Goal: Use online tool/utility: Use online tool/utility

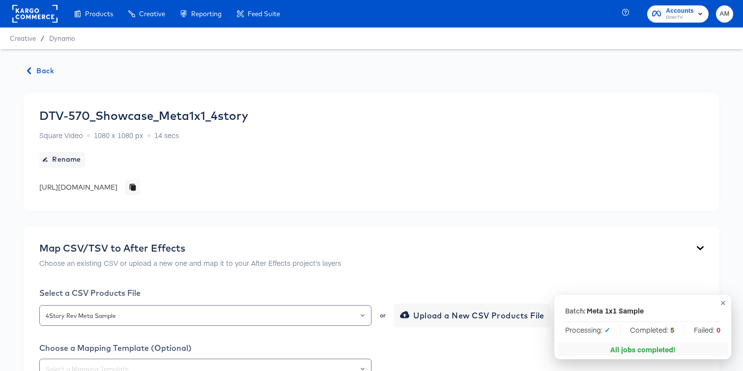
click at [62, 44] on div "Creative / Dynamo" at bounding box center [371, 39] width 743 height 22
click at [57, 38] on span "Dynamo" at bounding box center [62, 38] width 26 height 8
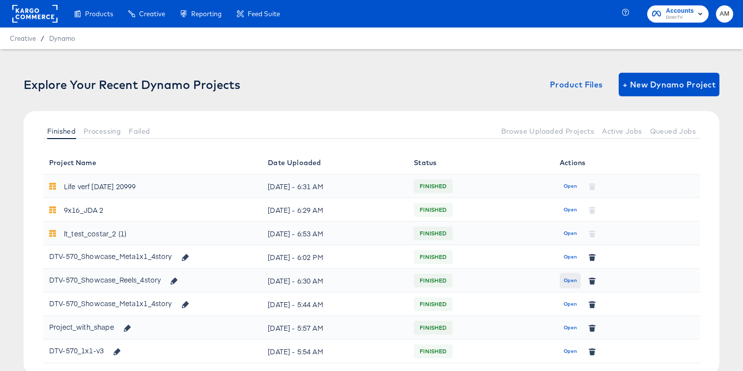
click at [572, 284] on span "Open" at bounding box center [570, 280] width 13 height 9
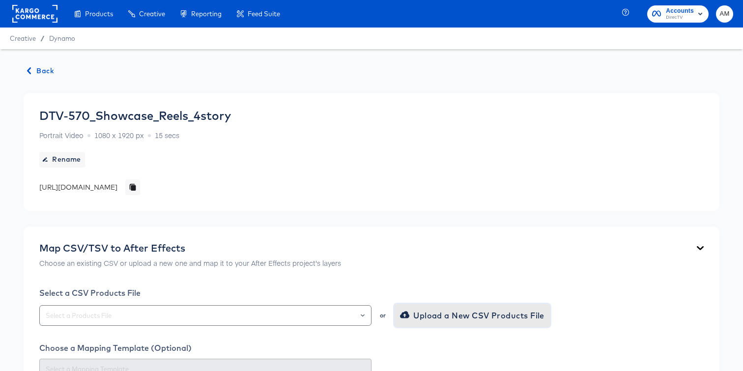
click at [403, 314] on icon "button" at bounding box center [404, 314] width 9 height 7
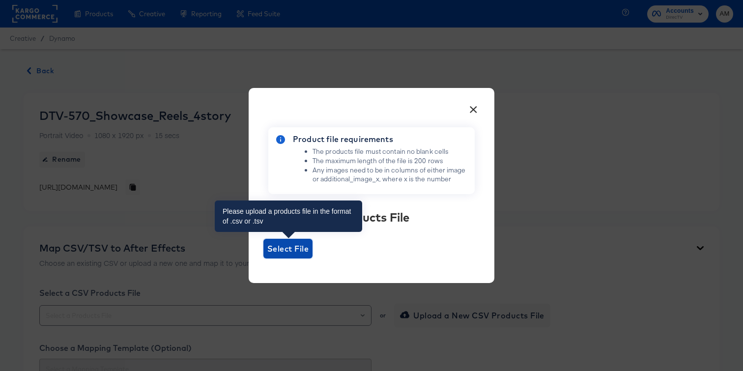
click at [280, 255] on span "Select File" at bounding box center [287, 249] width 41 height 14
click at [263, 259] on input "Select File" at bounding box center [263, 259] width 0 height 0
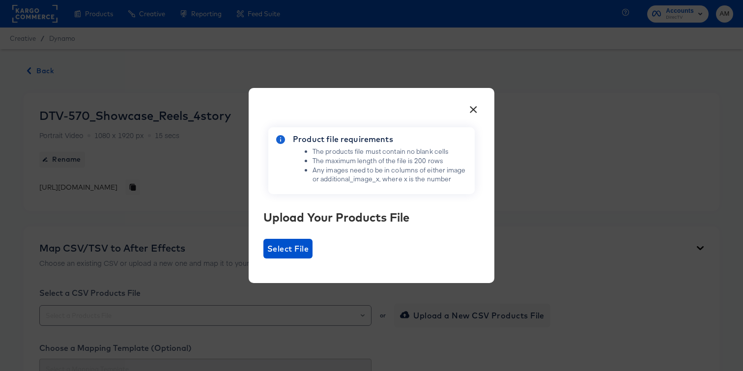
click at [477, 112] on button "×" at bounding box center [473, 107] width 18 height 18
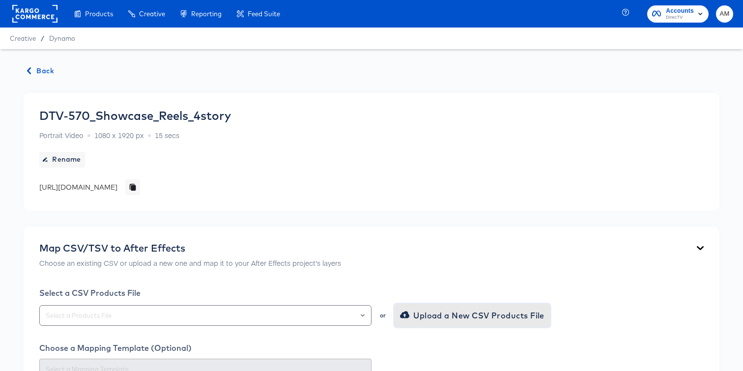
click at [427, 314] on span "Upload a New CSV Products File" at bounding box center [473, 316] width 143 height 14
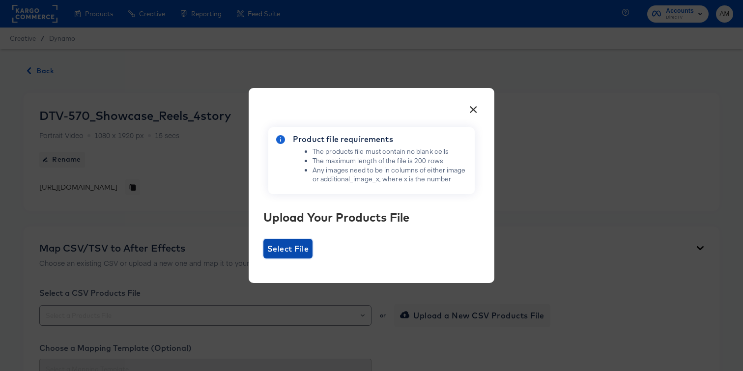
click at [291, 239] on span "Select File" at bounding box center [287, 249] width 49 height 20
click at [263, 259] on input "Select File" at bounding box center [263, 259] width 0 height 0
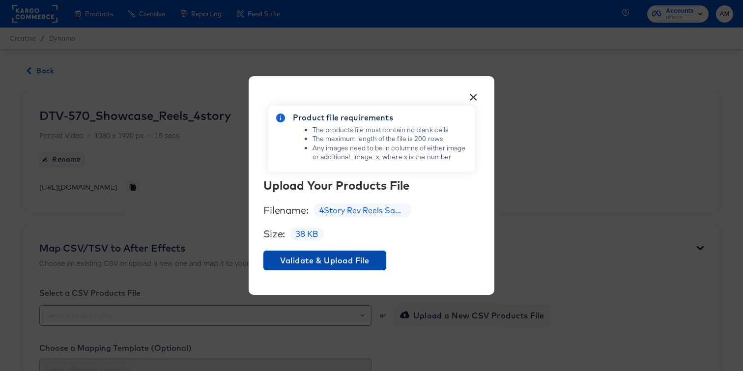
click at [356, 259] on span "Validate & Upload File" at bounding box center [324, 261] width 115 height 14
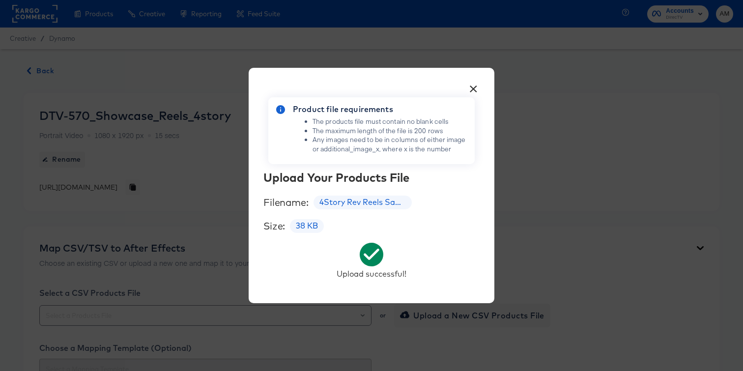
click at [476, 86] on button "×" at bounding box center [473, 87] width 18 height 18
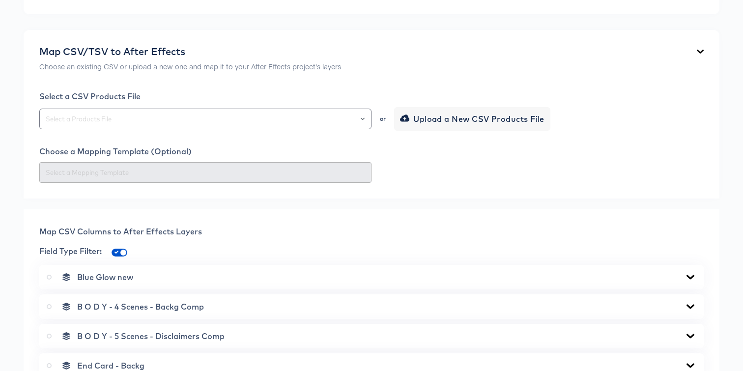
scroll to position [267, 0]
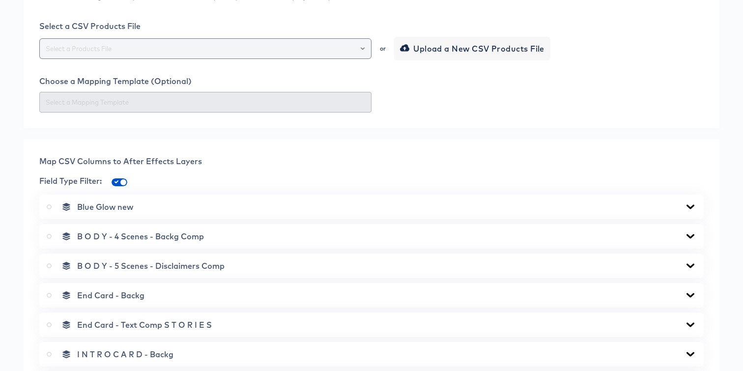
click at [362, 50] on button "Open" at bounding box center [363, 49] width 4 height 14
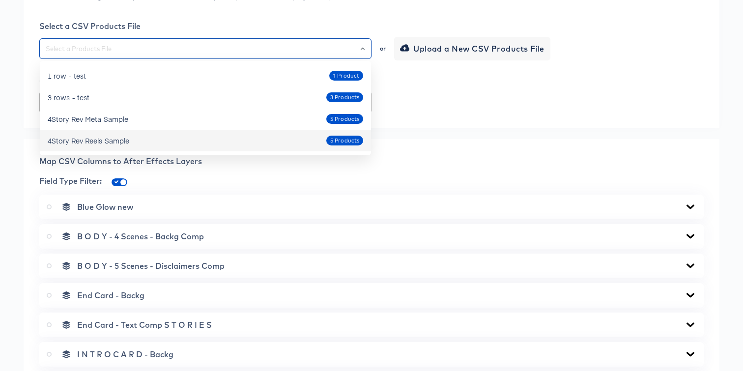
click at [95, 139] on div "4Story Rev Reels Sample" at bounding box center [89, 141] width 82 height 10
type input "4Story Rev Reels Sample"
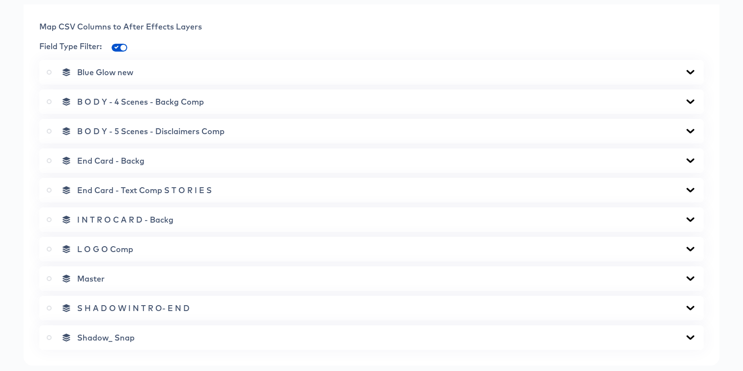
scroll to position [402, 0]
click at [690, 100] on icon at bounding box center [691, 101] width 12 height 8
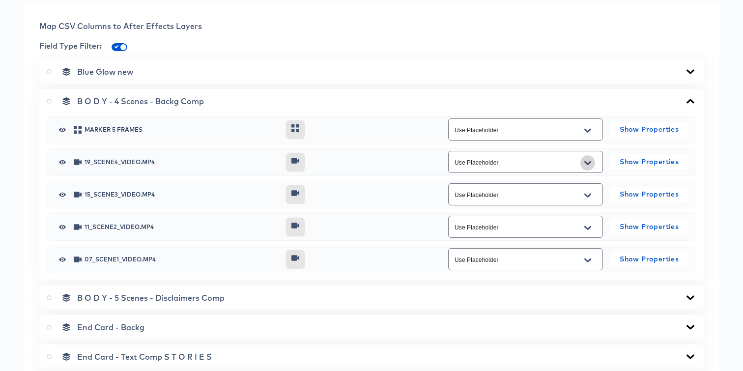
click at [589, 162] on icon "Open" at bounding box center [587, 163] width 7 height 4
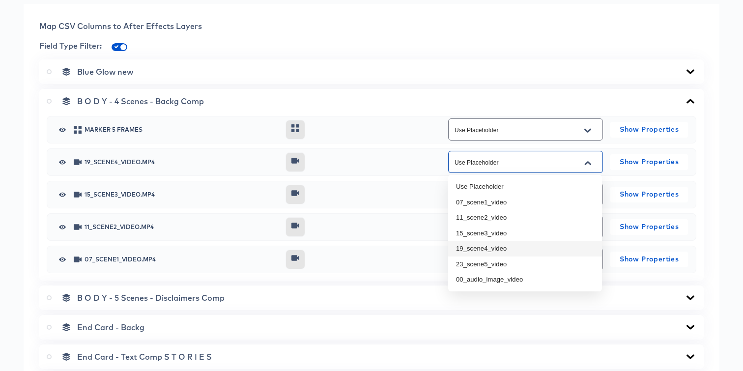
click at [513, 252] on li "19_scene4_video" at bounding box center [525, 249] width 154 height 16
type input "19_scene4_video"
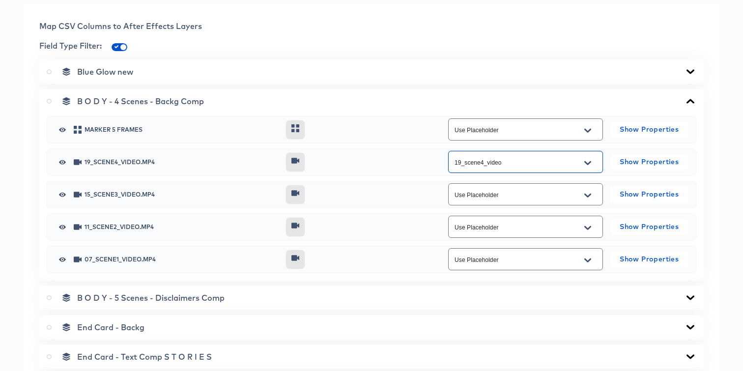
click at [546, 202] on div "Use Placeholder" at bounding box center [525, 194] width 155 height 22
click at [535, 199] on input "Use Placeholder" at bounding box center [518, 194] width 131 height 11
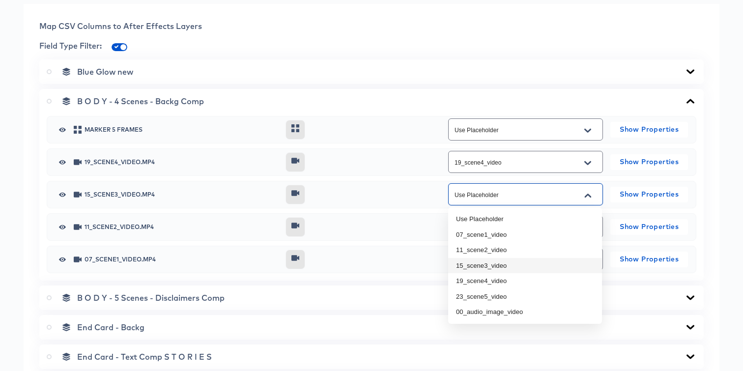
click at [485, 272] on li "15_scene3_video" at bounding box center [525, 266] width 154 height 16
type input "15_scene3_video"
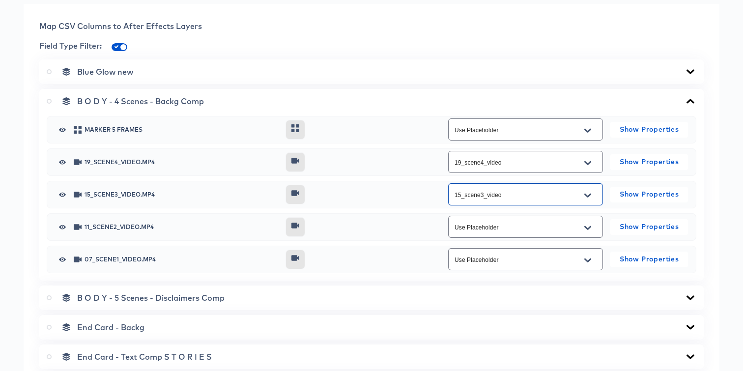
click at [507, 222] on input "Use Placeholder" at bounding box center [518, 227] width 131 height 11
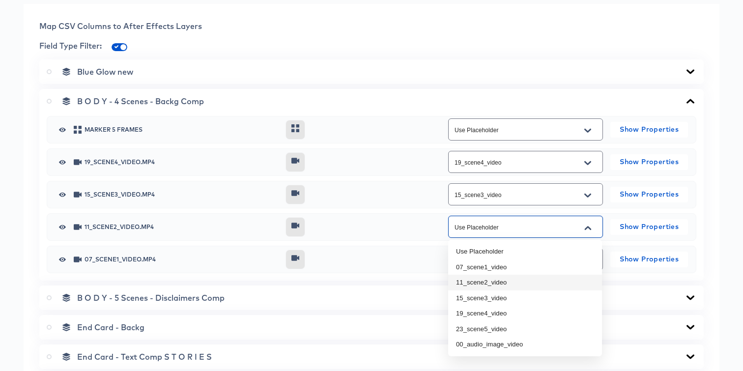
click at [479, 281] on li "11_scene2_video" at bounding box center [525, 283] width 154 height 16
type input "11_scene2_video"
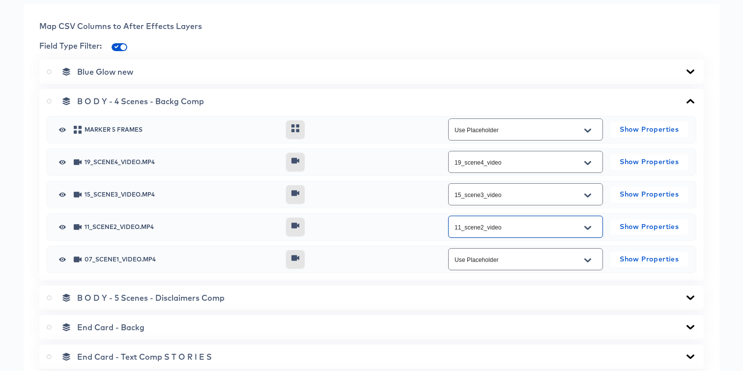
click at [489, 263] on input "Use Placeholder" at bounding box center [518, 259] width 131 height 11
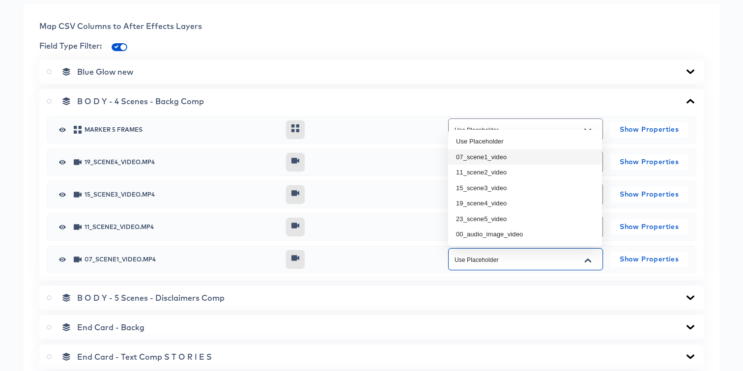
click at [492, 154] on li "07_scene1_video" at bounding box center [525, 157] width 154 height 16
type input "07_scene1_video"
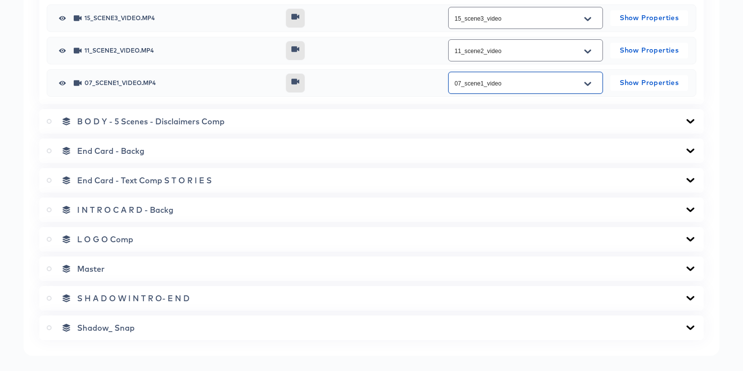
scroll to position [586, 0]
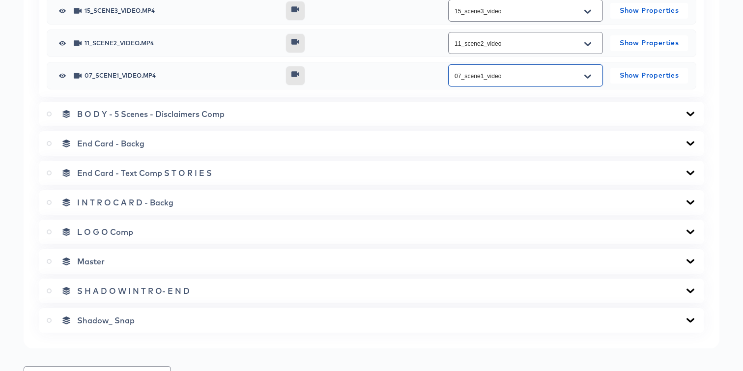
click at [537, 116] on div "B O D Y - 5 Scenes - Disclaimers Comp" at bounding box center [372, 114] width 650 height 10
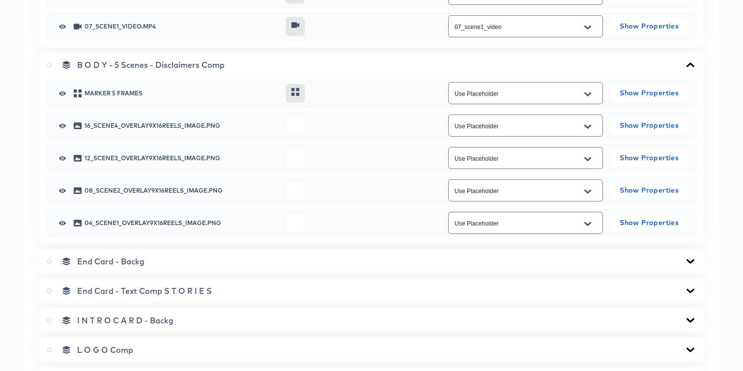
scroll to position [645, 0]
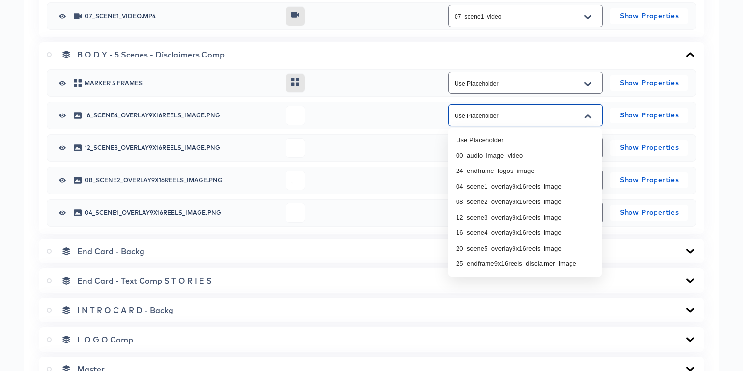
click at [523, 119] on input "Use Placeholder" at bounding box center [518, 115] width 131 height 11
click at [473, 232] on li "16_scene4_overlay9x16reels_image" at bounding box center [525, 233] width 154 height 16
type input "16_scene4_overlay9x16reels_image"
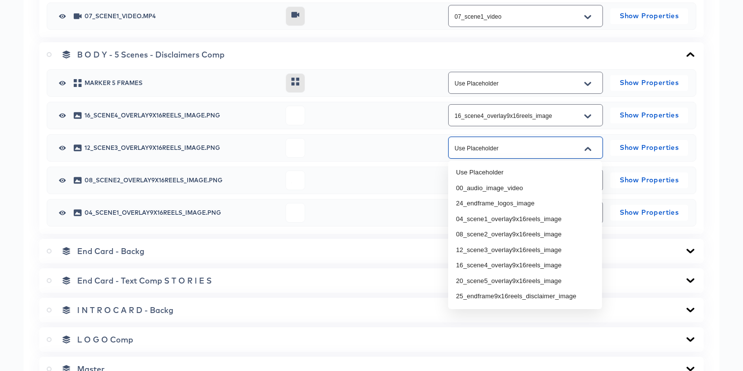
click at [494, 150] on input "Use Placeholder" at bounding box center [518, 148] width 131 height 11
click at [476, 246] on li "12_scene3_overlay9x16reels_image" at bounding box center [525, 250] width 154 height 16
type input "12_scene3_overlay9x16reels_image"
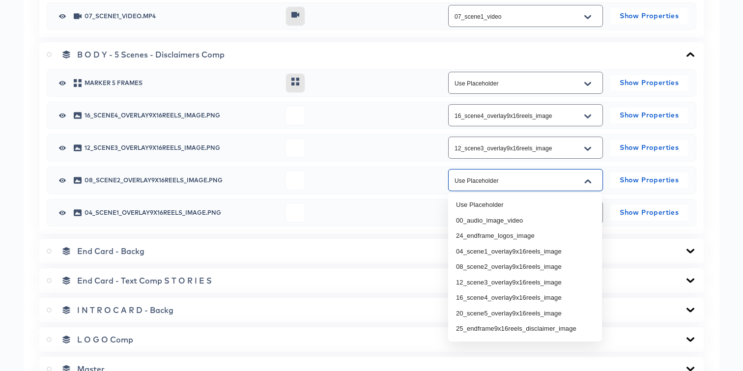
click at [481, 184] on input "Use Placeholder" at bounding box center [518, 180] width 131 height 11
click at [473, 265] on li "08_scene2_overlay9x16reels_image" at bounding box center [525, 267] width 154 height 16
type input "08_scene2_overlay9x16reels_image"
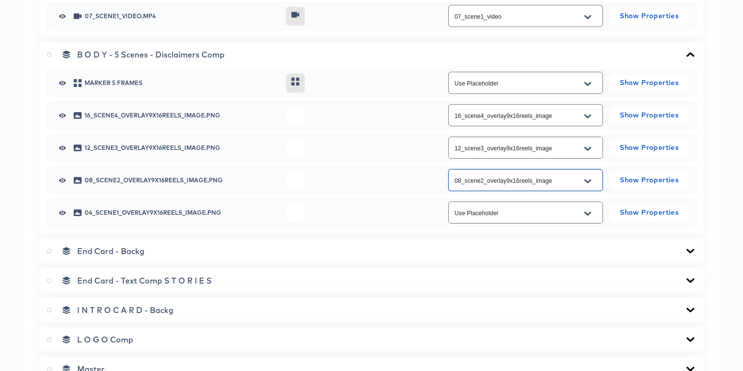
click at [480, 208] on input "Use Placeholder" at bounding box center [518, 212] width 131 height 11
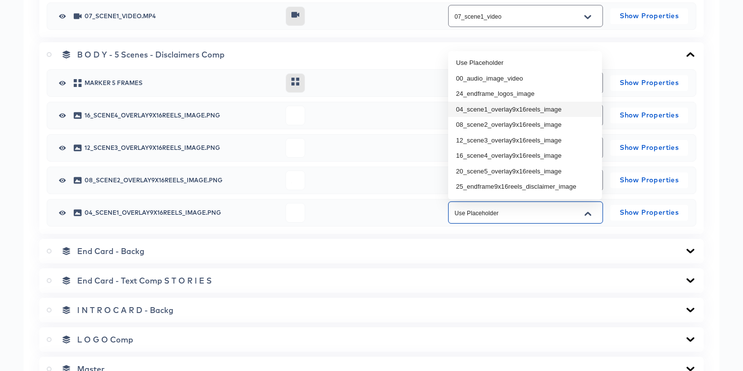
click at [490, 113] on li "04_scene1_overlay9x16reels_image" at bounding box center [525, 110] width 154 height 16
type input "04_scene1_overlay9x16reels_image"
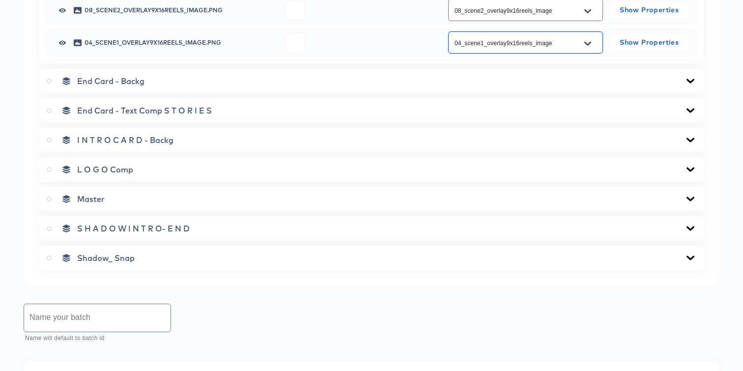
scroll to position [817, 0]
click at [501, 80] on div "End Card - Backg" at bounding box center [372, 80] width 650 height 10
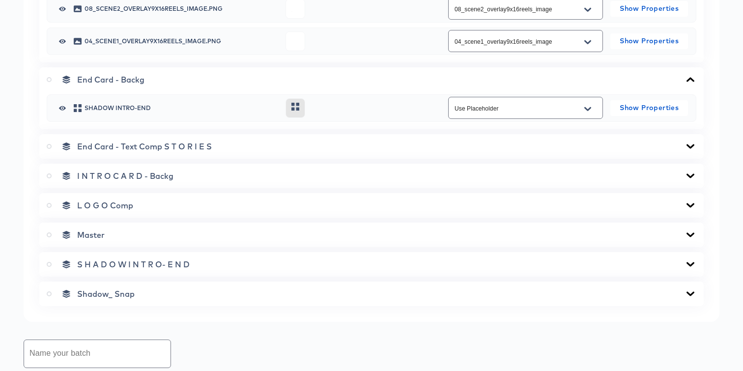
click at [469, 144] on div "End Card - Text Comp S T O R I E S" at bounding box center [372, 147] width 650 height 10
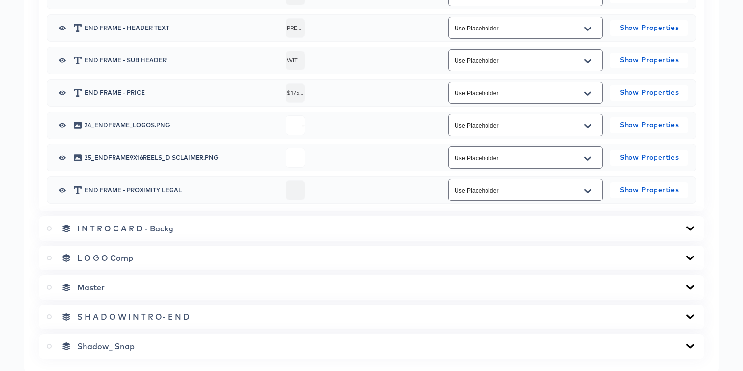
scroll to position [1205, 0]
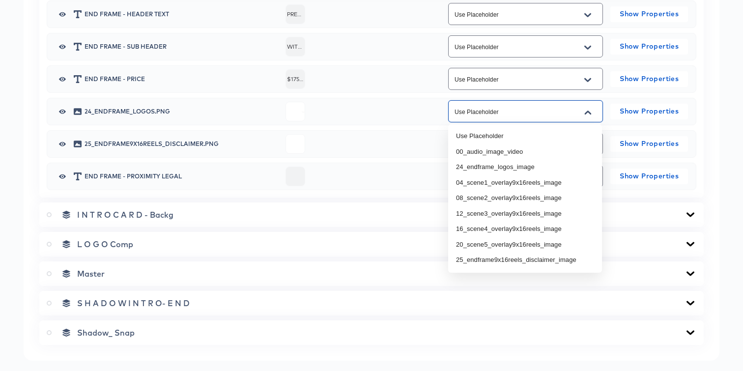
click at [489, 115] on input "Use Placeholder" at bounding box center [518, 111] width 131 height 11
click at [493, 167] on li "24_endframe_logos_image" at bounding box center [525, 167] width 154 height 16
type input "24_endframe_logos_image"
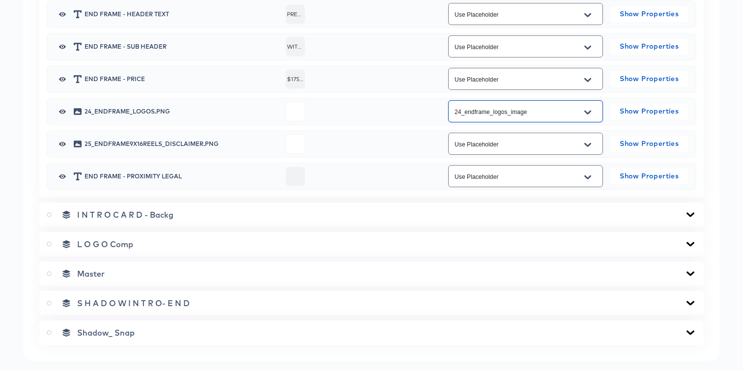
click at [490, 144] on input "Use Placeholder" at bounding box center [518, 144] width 131 height 11
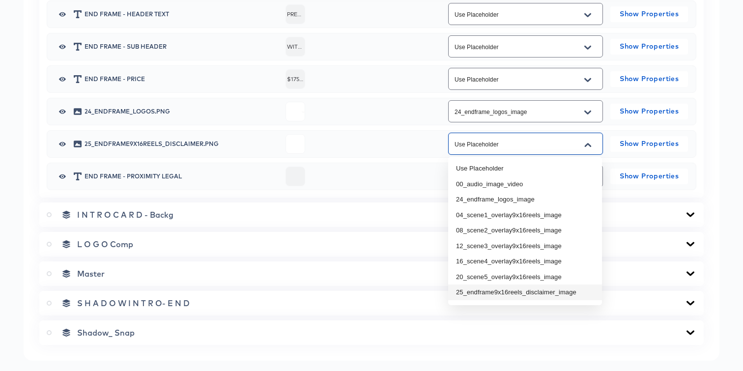
click at [477, 294] on li "25_endframe9x16reels_disclaimer_image" at bounding box center [525, 293] width 154 height 16
type input "25_endframe9x16reels_disclaimer_image"
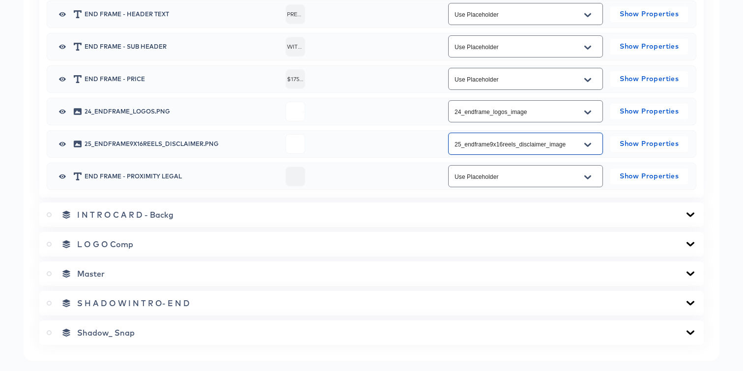
click at [485, 216] on div "I N T R O C A R D - Backg" at bounding box center [372, 215] width 650 height 10
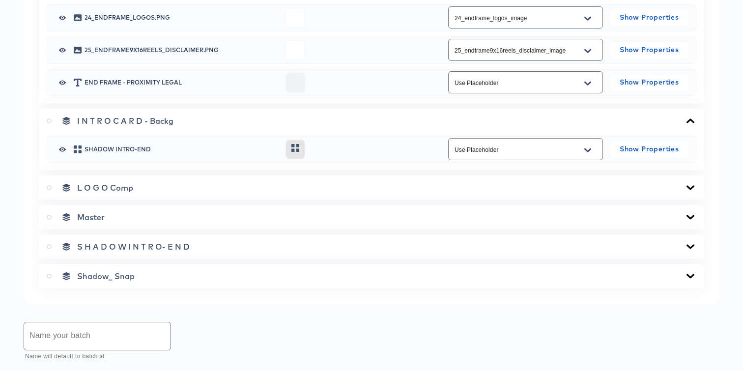
scroll to position [1310, 0]
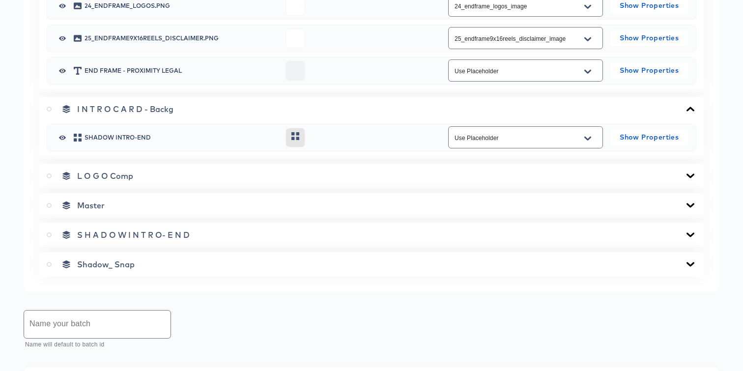
click at [488, 179] on div "L O G O Comp" at bounding box center [372, 176] width 650 height 10
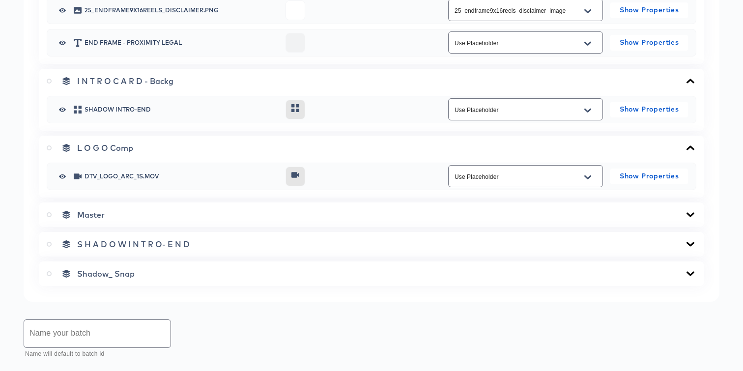
scroll to position [1355, 0]
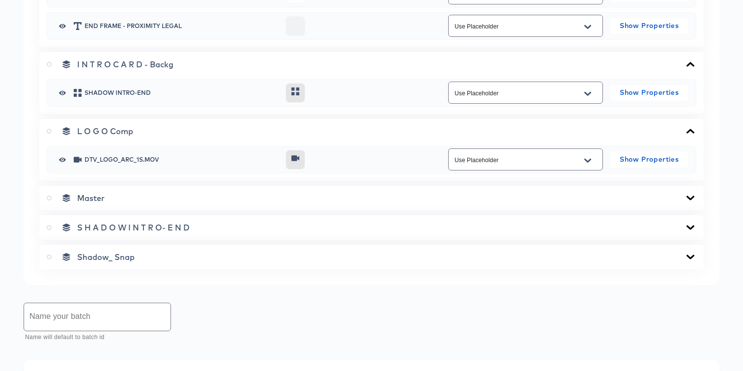
click at [484, 195] on div "Master" at bounding box center [372, 198] width 650 height 10
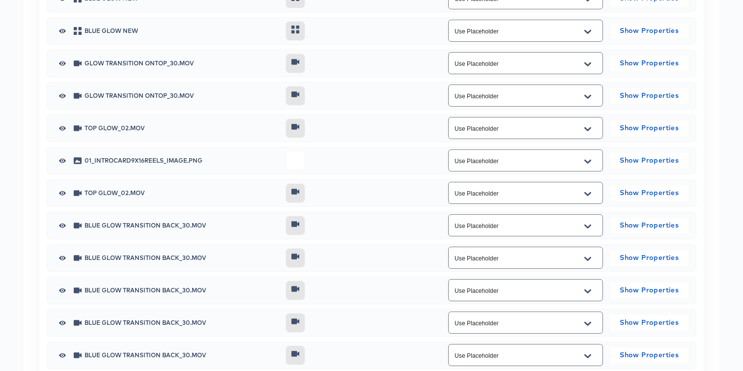
scroll to position [1690, 0]
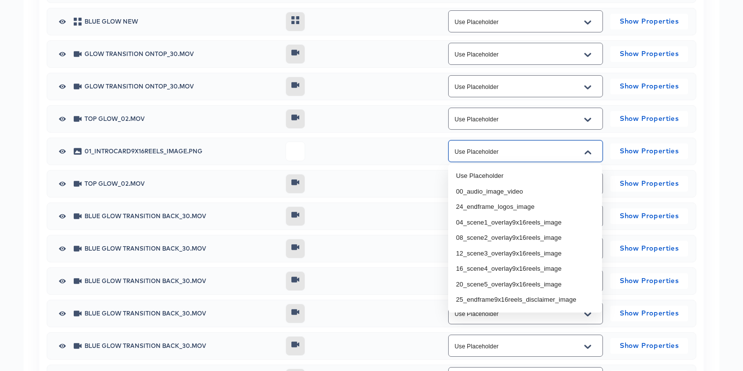
click at [493, 151] on input "Use Placeholder" at bounding box center [518, 151] width 131 height 11
click at [477, 303] on li "01_introcard9x16reels_image" at bounding box center [525, 301] width 154 height 16
type input "01_introcard9x16reels_image"
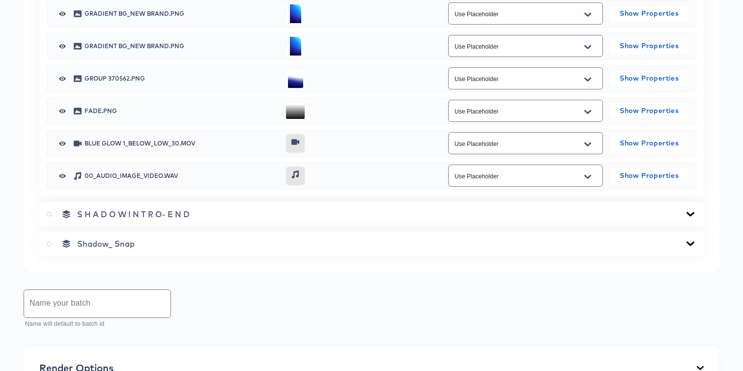
scroll to position [2217, 0]
click at [553, 172] on input "Use Placeholder" at bounding box center [518, 175] width 131 height 11
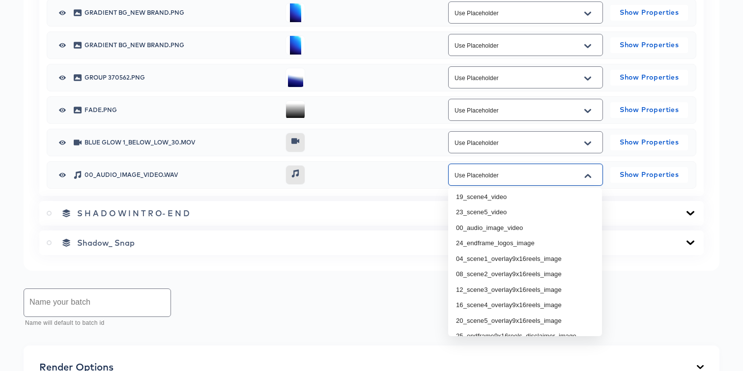
scroll to position [114, 0]
click at [515, 224] on li "00_audio_image_video" at bounding box center [525, 225] width 154 height 16
type input "00_audio_image_video"
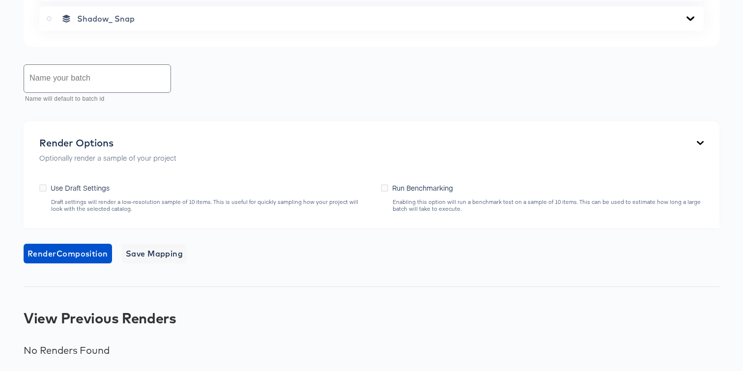
scroll to position [2443, 0]
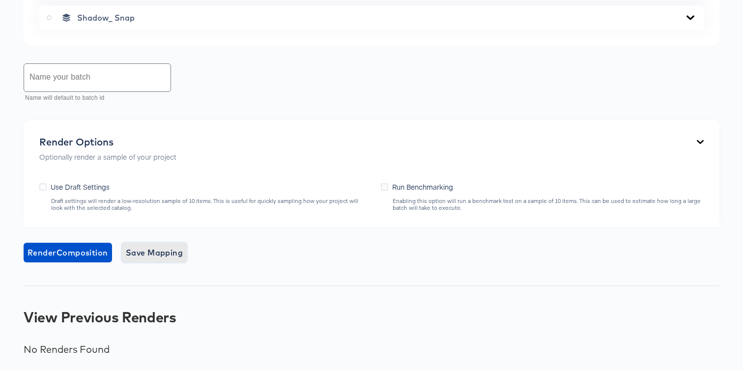
click at [143, 255] on span "Save Mapping" at bounding box center [155, 253] width 58 height 14
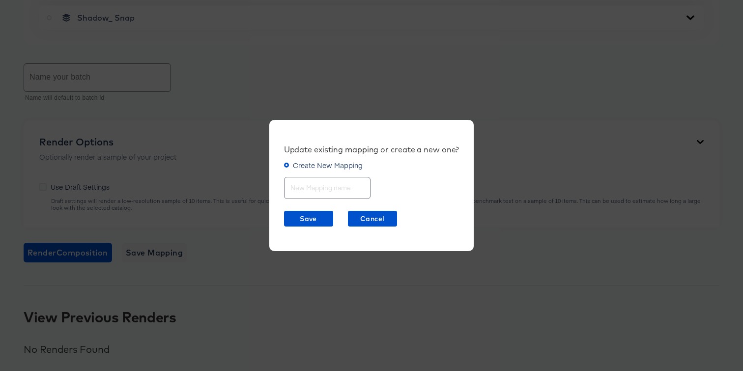
click at [325, 190] on input "text" at bounding box center [328, 183] width 86 height 21
type input "Reels mapping"
click at [310, 212] on button "Save" at bounding box center [308, 219] width 49 height 16
click at [307, 222] on span "Save" at bounding box center [308, 219] width 41 height 12
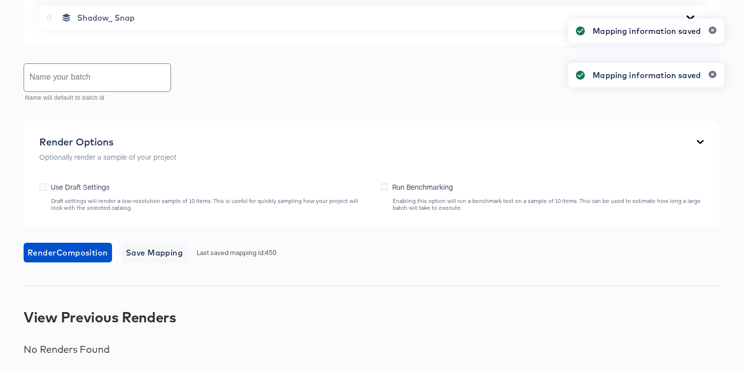
click at [145, 86] on input "text" at bounding box center [97, 78] width 146 height 28
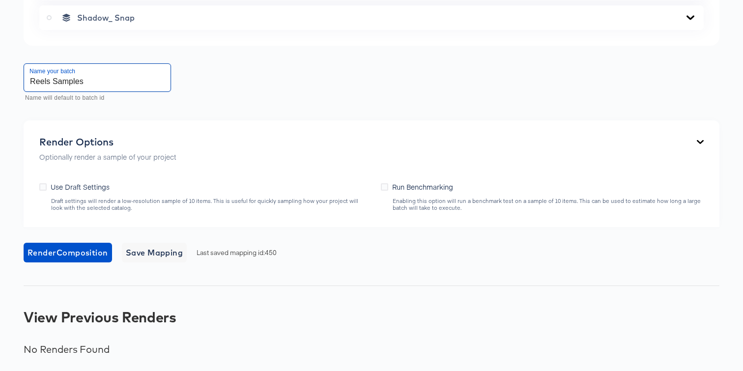
click at [30, 84] on input "Reels Samples" at bounding box center [97, 78] width 146 height 28
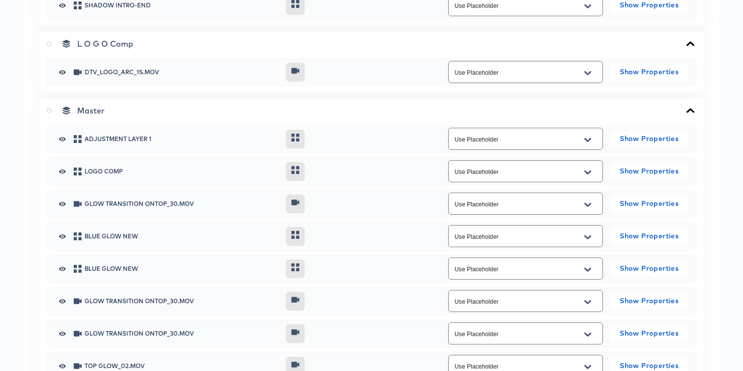
scroll to position [1411, 0]
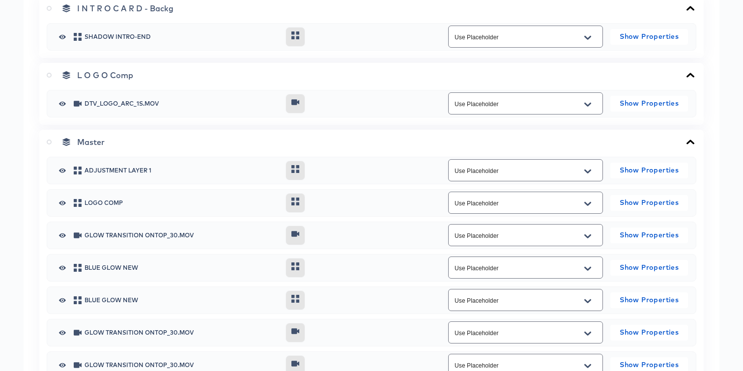
type input "4story Rev Reels Samples"
click at [50, 142] on icon at bounding box center [49, 142] width 5 height 5
click at [0, 0] on input "radio" at bounding box center [0, 0] width 0 height 0
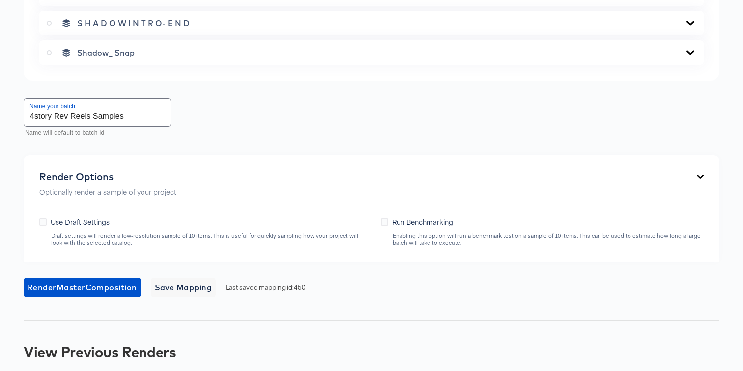
scroll to position [2443, 0]
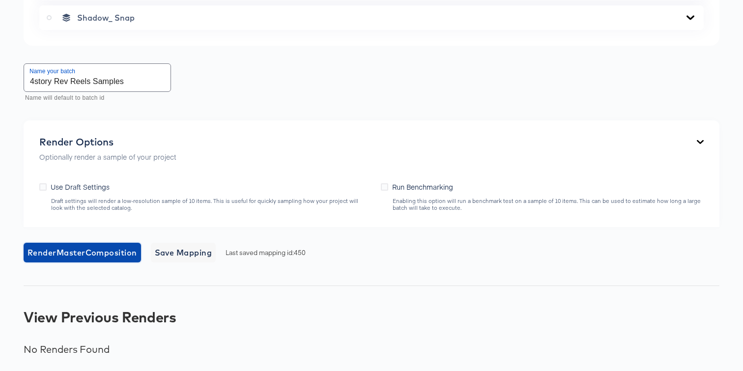
click at [98, 252] on span "Render Master Composition" at bounding box center [83, 253] width 110 height 14
